Goal: Find specific page/section: Find specific page/section

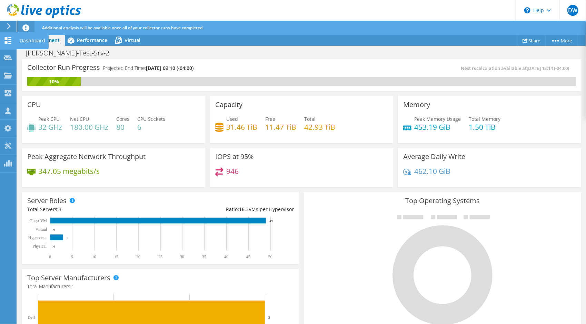
click at [7, 41] on icon at bounding box center [8, 40] width 8 height 7
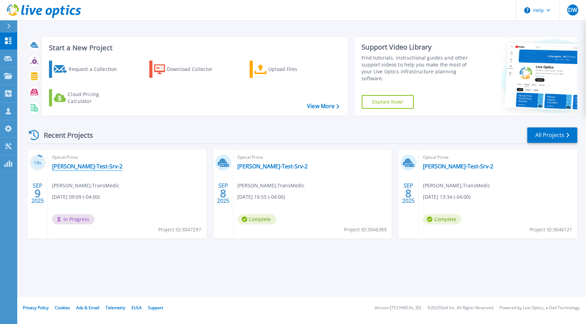
click at [72, 164] on link "[PERSON_NAME]-Test-Srv-2" at bounding box center [87, 166] width 70 height 7
